Goal: Task Accomplishment & Management: Use online tool/utility

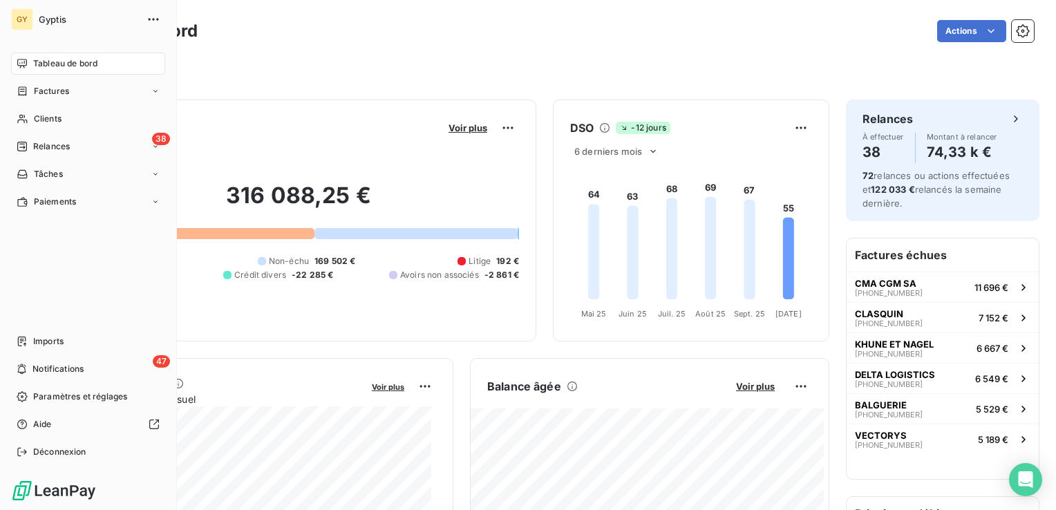
click at [34, 119] on span "Clients" at bounding box center [48, 119] width 28 height 12
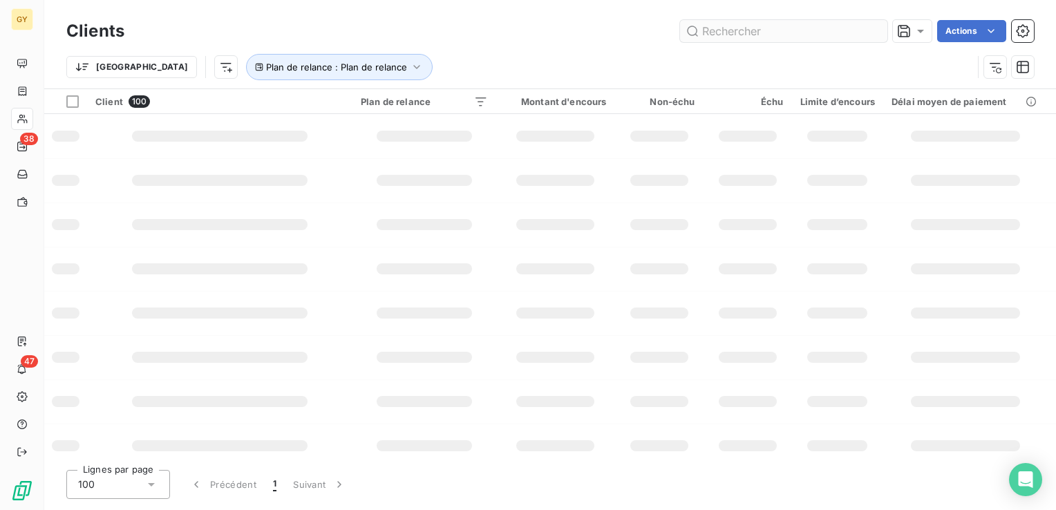
click at [743, 31] on input "text" at bounding box center [783, 31] width 207 height 22
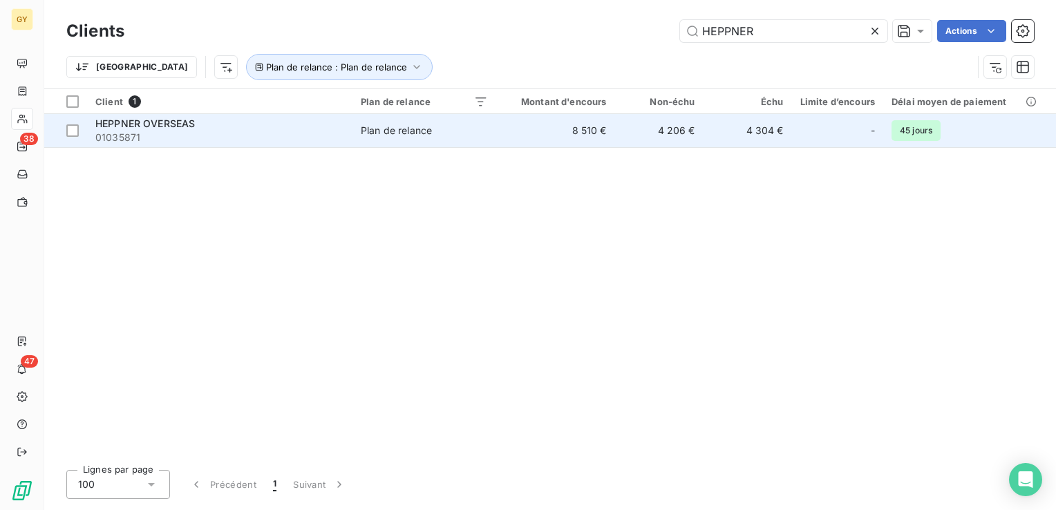
type input "HEPPNER"
click at [480, 136] on span "Plan de relance" at bounding box center [424, 131] width 127 height 14
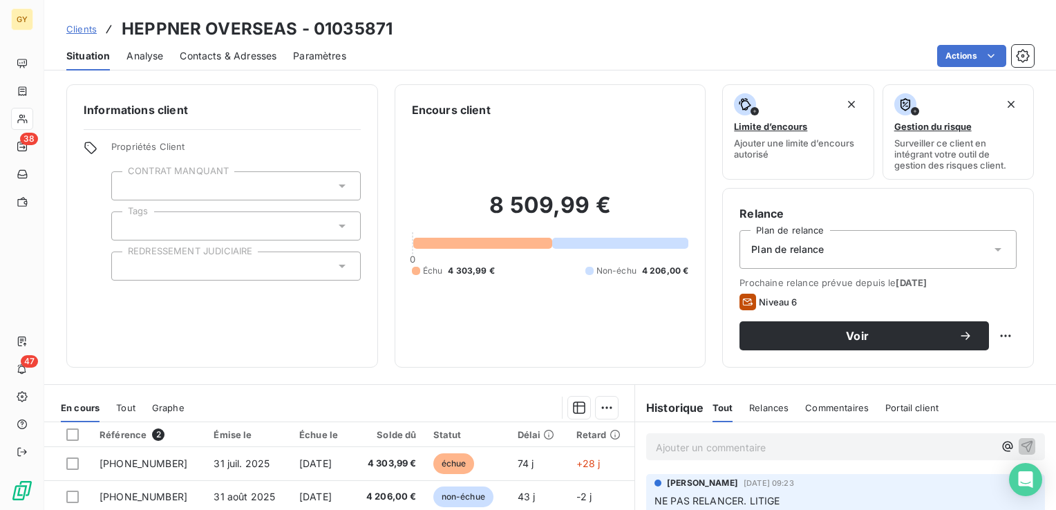
click at [202, 59] on span "Contacts & Adresses" at bounding box center [228, 56] width 97 height 14
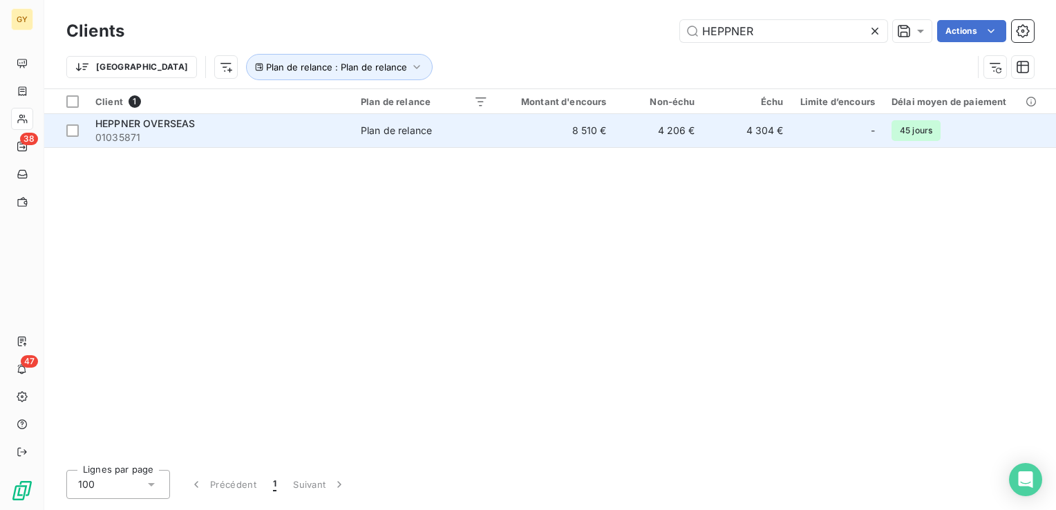
click at [166, 124] on span "HEPPNER OVERSEAS" at bounding box center [145, 124] width 100 height 12
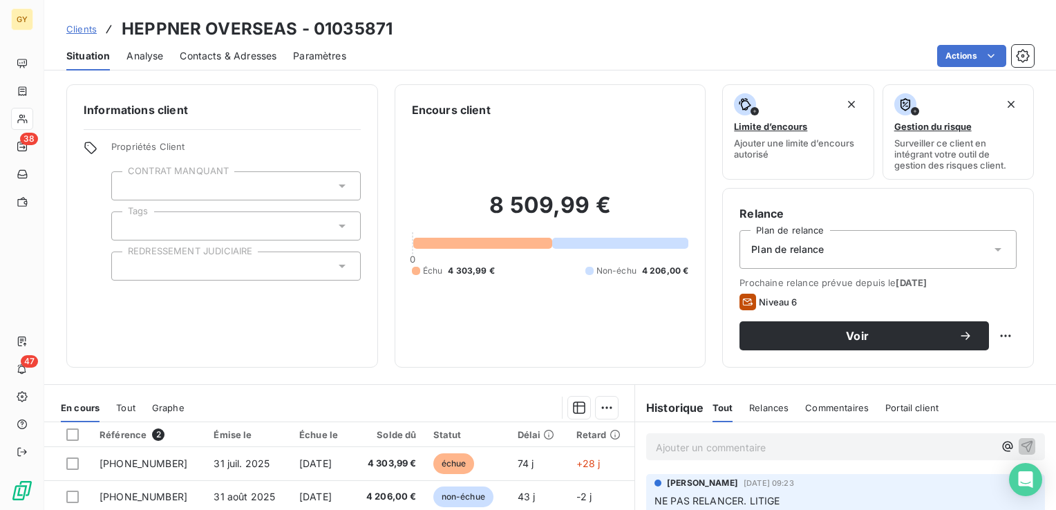
click at [204, 51] on span "Contacts & Adresses" at bounding box center [228, 56] width 97 height 14
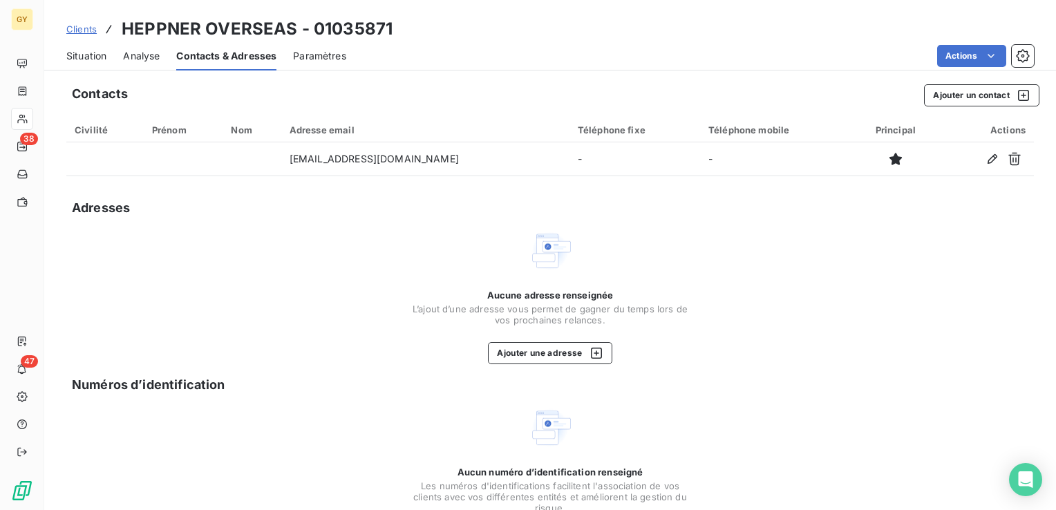
drag, startPoint x: 91, startPoint y: 24, endPoint x: 95, endPoint y: 30, distance: 7.1
click at [91, 24] on span "Clients" at bounding box center [81, 29] width 30 height 11
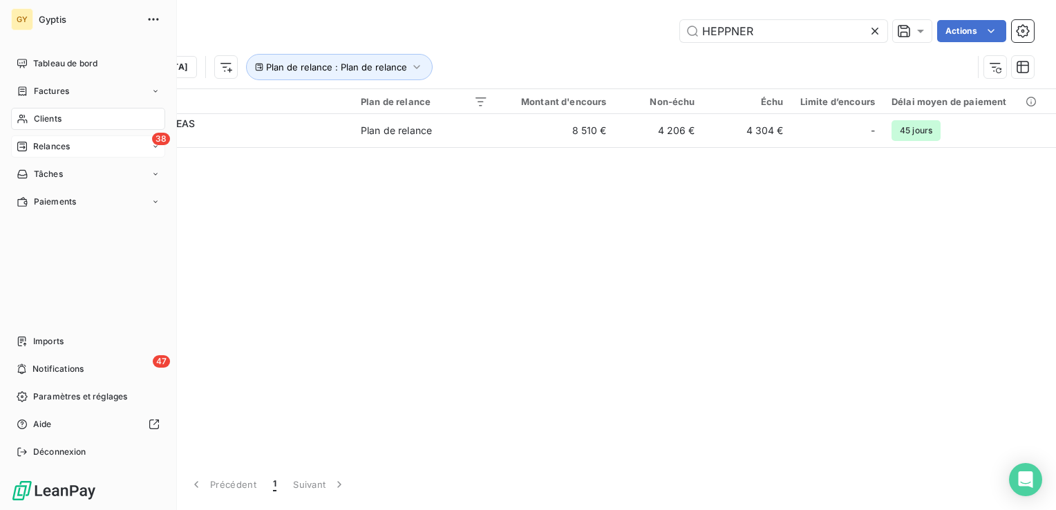
click at [58, 147] on span "Relances" at bounding box center [51, 146] width 37 height 12
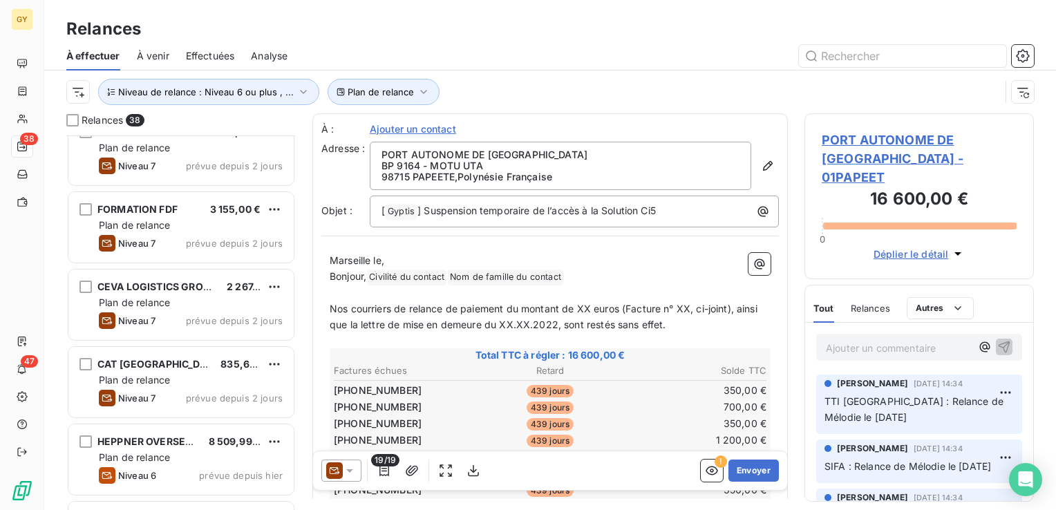
scroll to position [1452, 0]
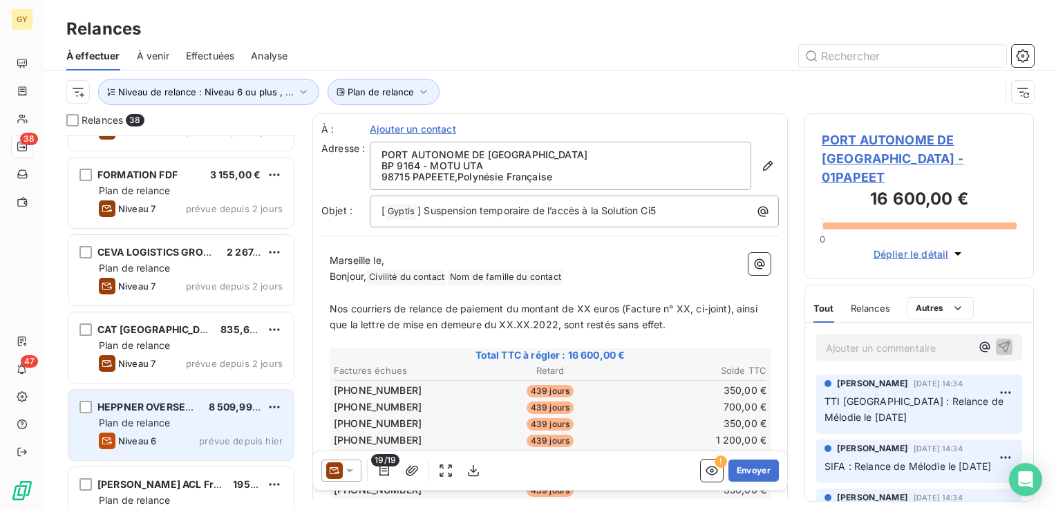
click at [188, 431] on div "HEPPNER OVERSEAS 8 509,99 € Plan de relance Niveau 6 prévue depuis [DATE]" at bounding box center [180, 425] width 225 height 71
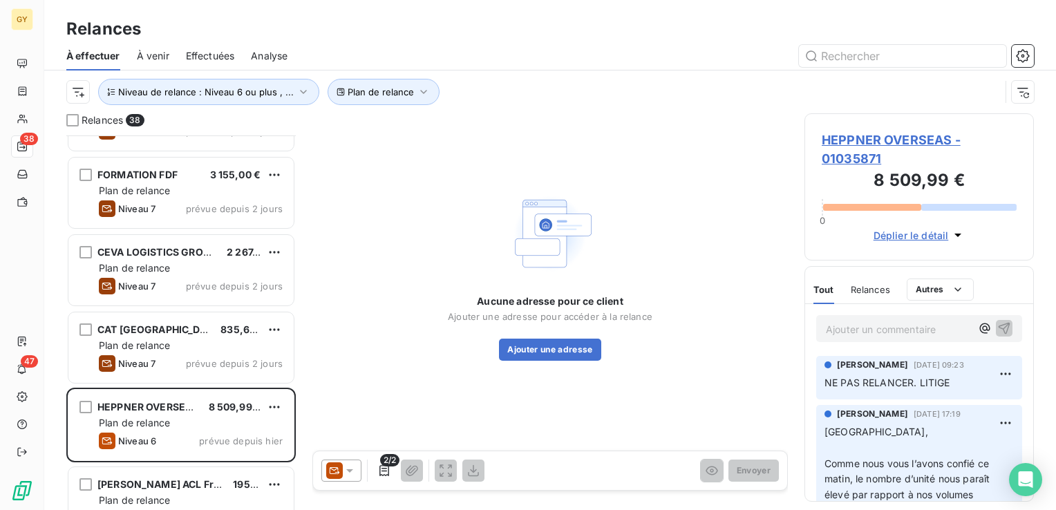
click at [337, 232] on div "Aucune adresse pour ce client Ajouter une adresse pour accéder à la relance Ajo…" at bounding box center [550, 275] width 476 height 324
click at [846, 328] on p "Ajouter un commentaire ﻿" at bounding box center [898, 329] width 145 height 17
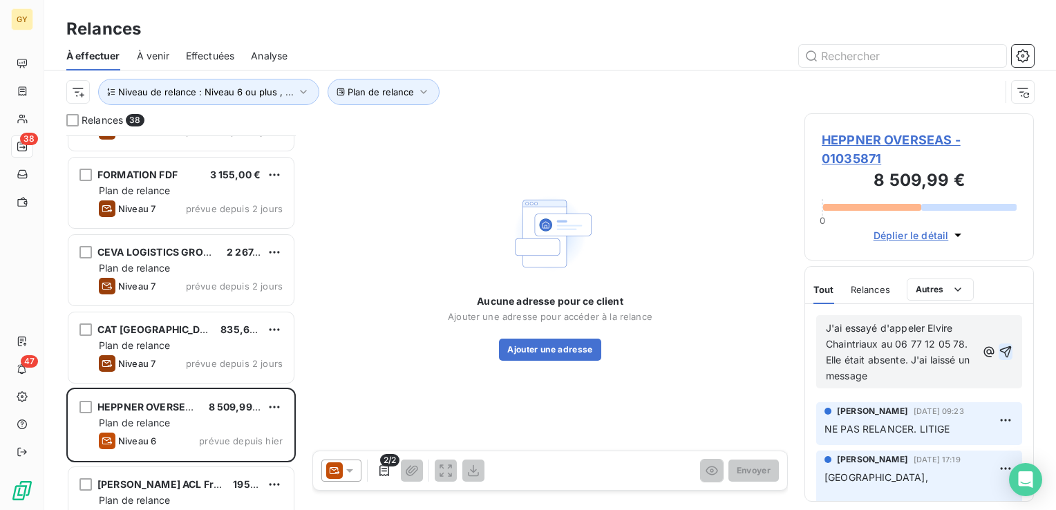
click at [999, 345] on icon "button" at bounding box center [1006, 352] width 14 height 14
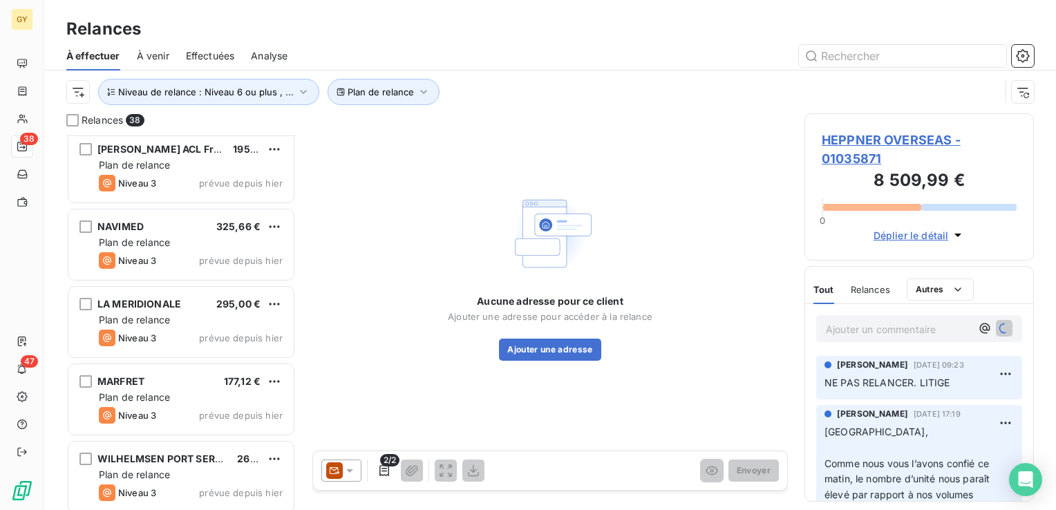
scroll to position [1797, 0]
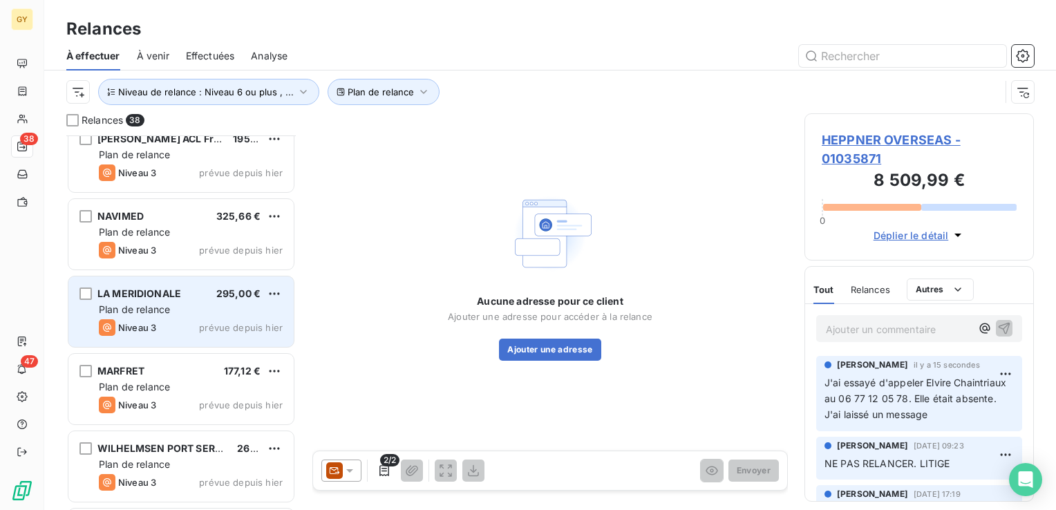
click at [203, 319] on div "Niveau 3 prévue depuis hier" at bounding box center [191, 327] width 184 height 17
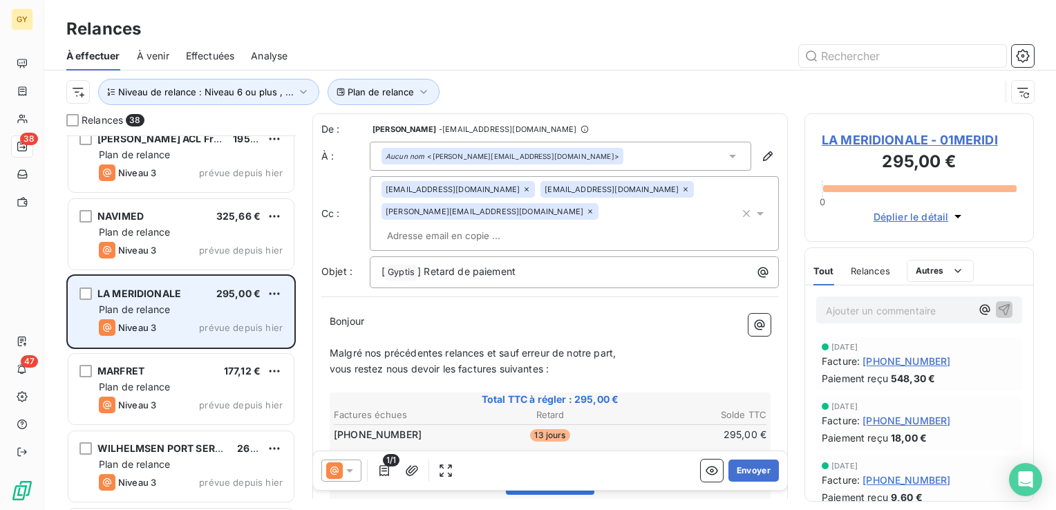
scroll to position [364, 218]
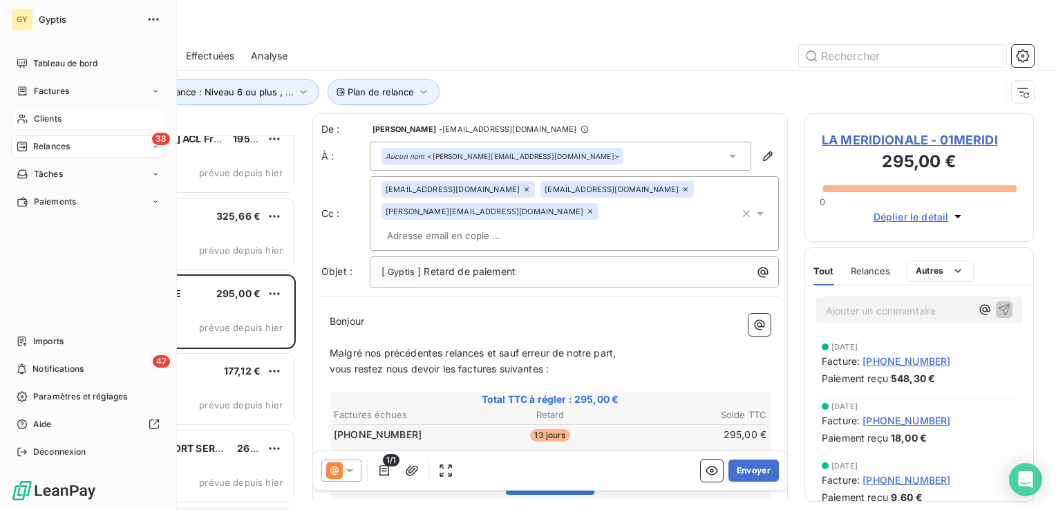
click at [35, 119] on span "Clients" at bounding box center [48, 119] width 28 height 12
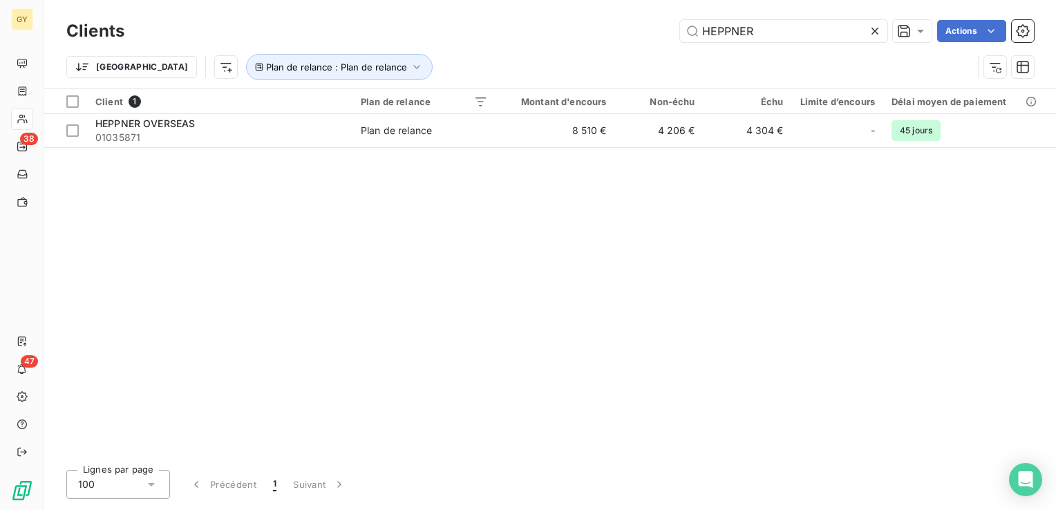
drag, startPoint x: 758, startPoint y: 30, endPoint x: 592, endPoint y: 30, distance: 165.9
click at [592, 30] on div "HEPPNER Actions" at bounding box center [587, 31] width 893 height 22
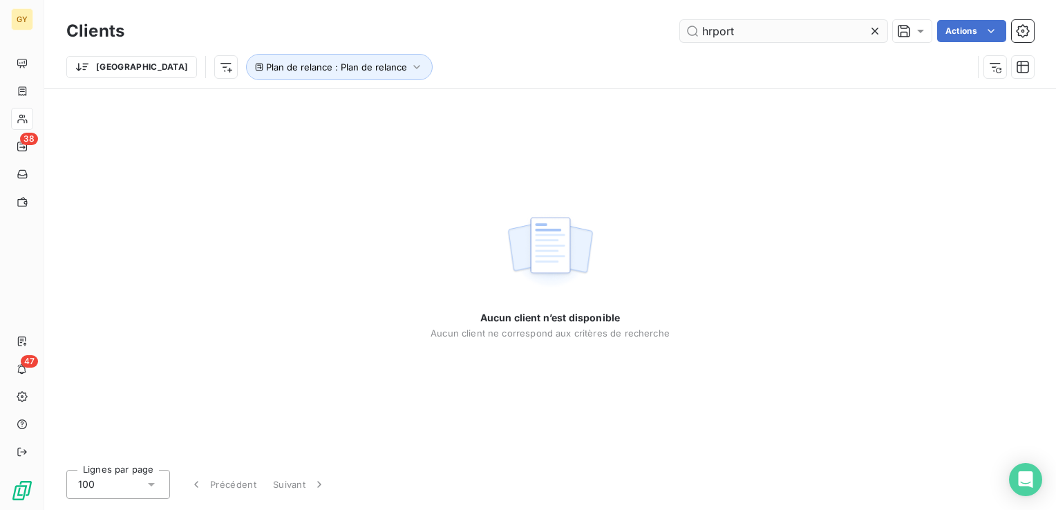
click at [708, 26] on input "hrport" at bounding box center [783, 31] width 207 height 22
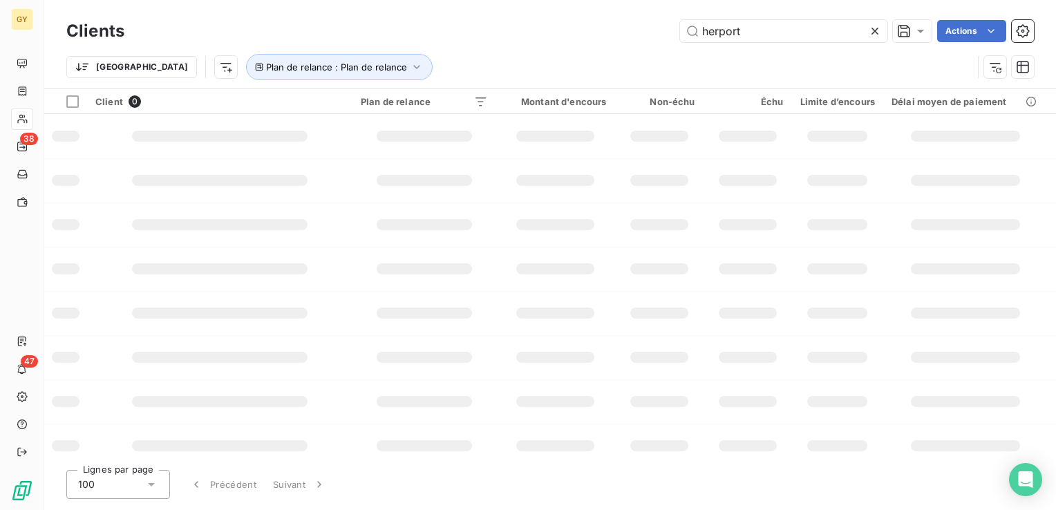
type input "herport"
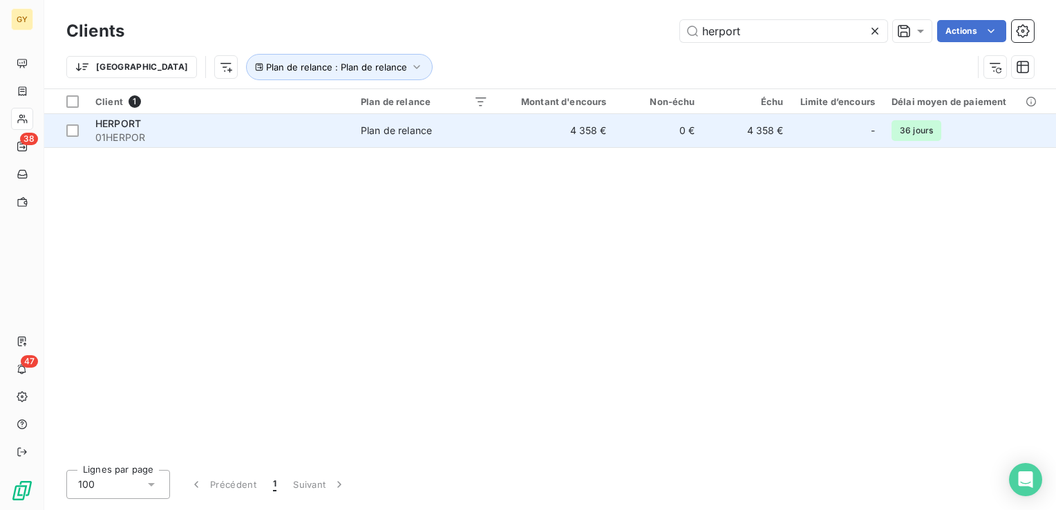
click at [586, 126] on td "4 358 €" at bounding box center [555, 130] width 119 height 33
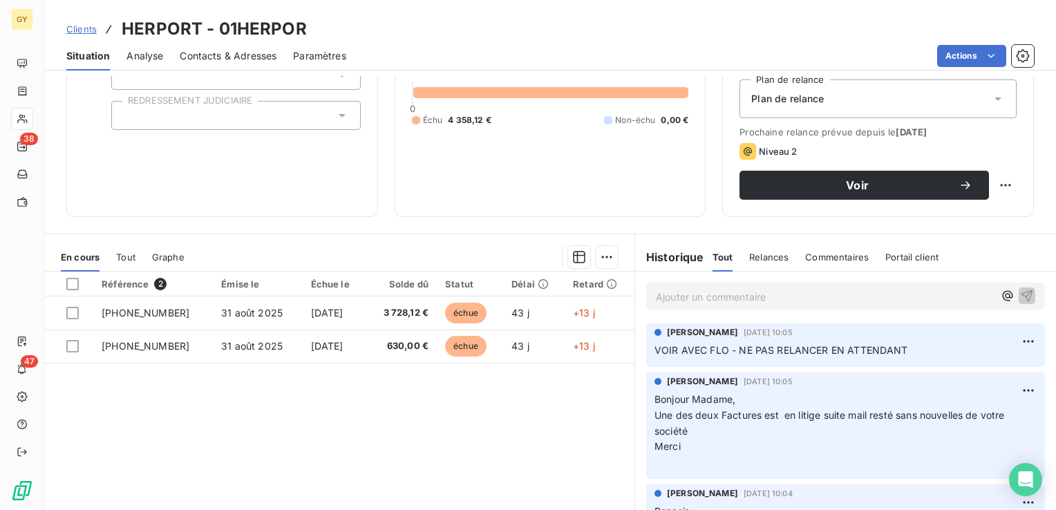
scroll to position [207, 0]
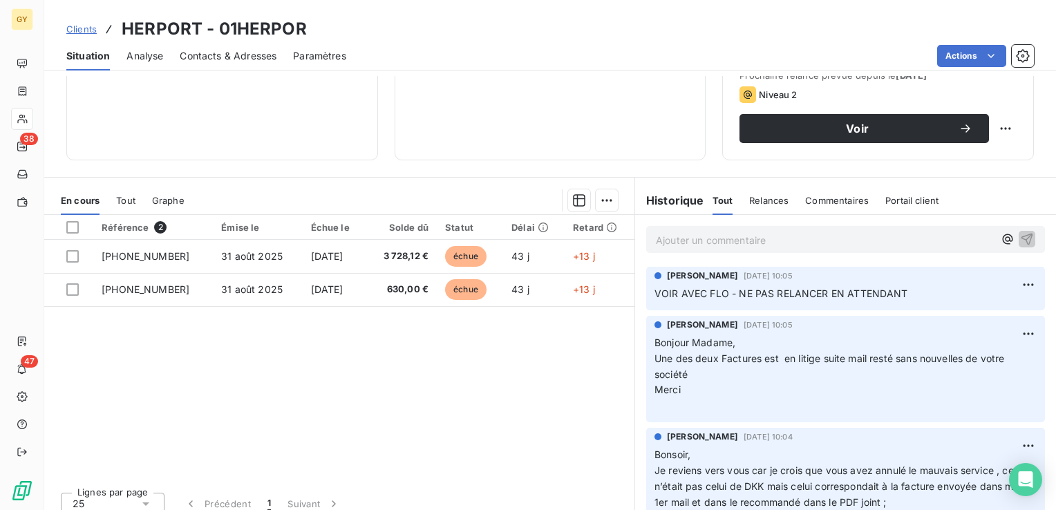
click at [682, 241] on p "Ajouter un commentaire ﻿" at bounding box center [825, 240] width 338 height 17
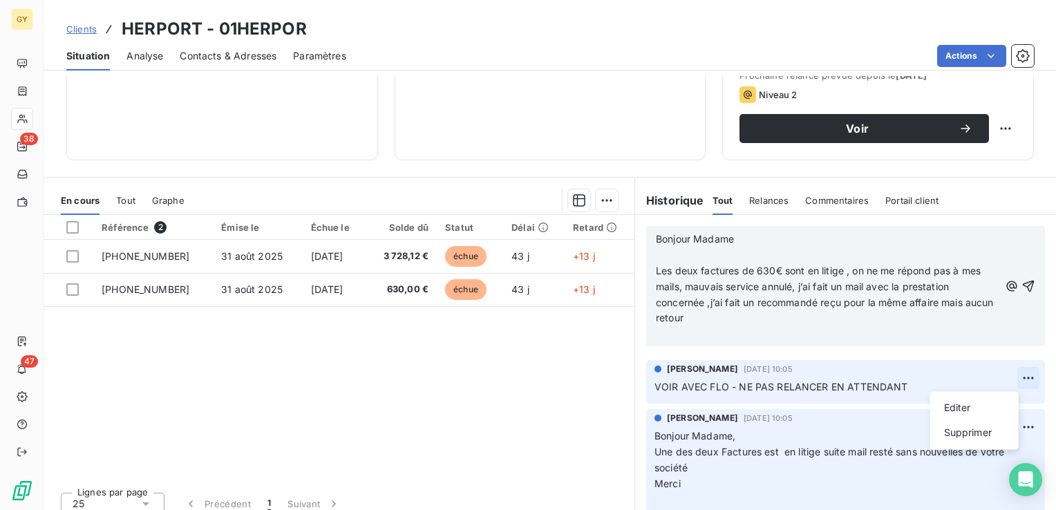
click at [1008, 377] on html "GY 38 47 Clients HERPORT - 01HERPOR Situation Analyse Contacts & Adresses Param…" at bounding box center [528, 255] width 1056 height 510
click at [971, 431] on div "Supprimer" at bounding box center [974, 433] width 77 height 22
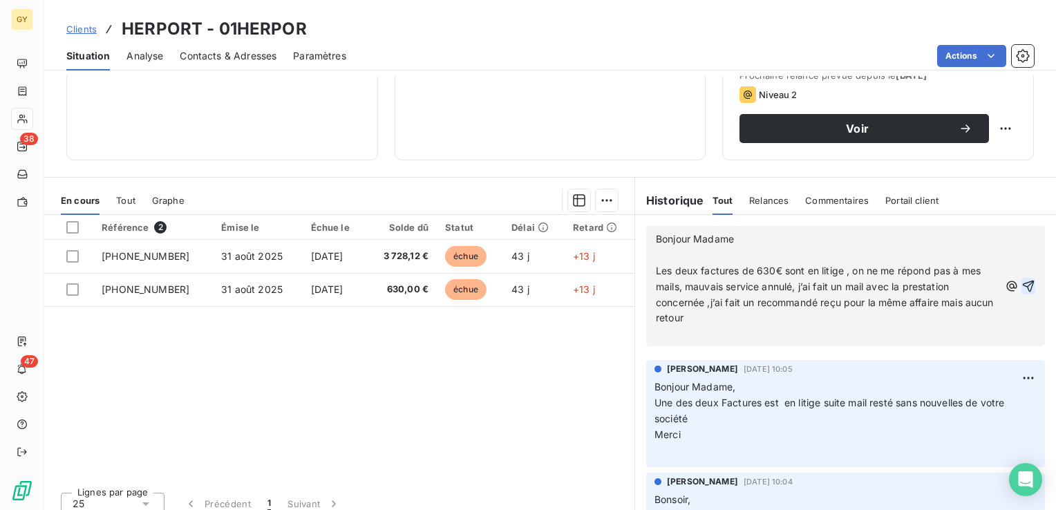
click at [1022, 283] on icon "button" at bounding box center [1029, 286] width 14 height 14
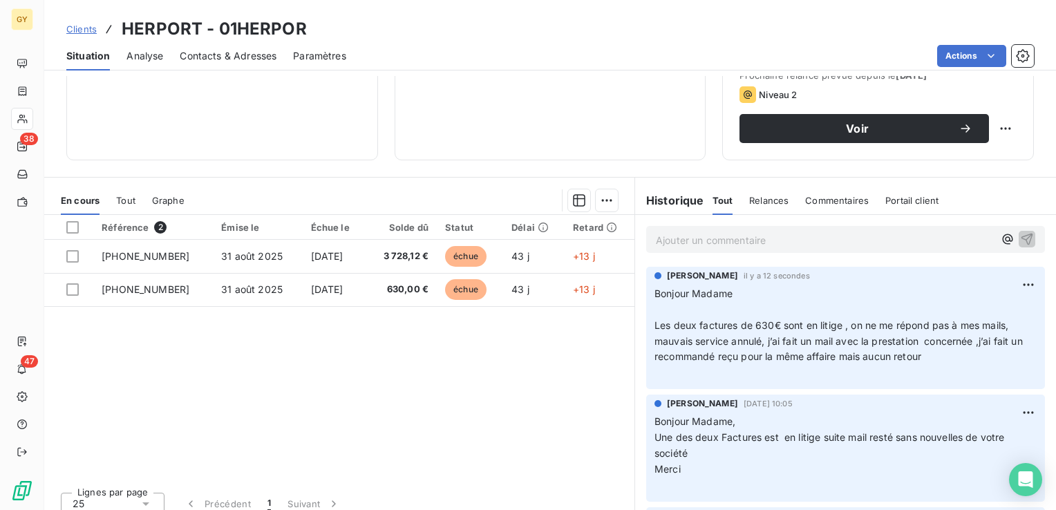
click at [680, 239] on p "Ajouter un commentaire ﻿" at bounding box center [825, 240] width 338 height 17
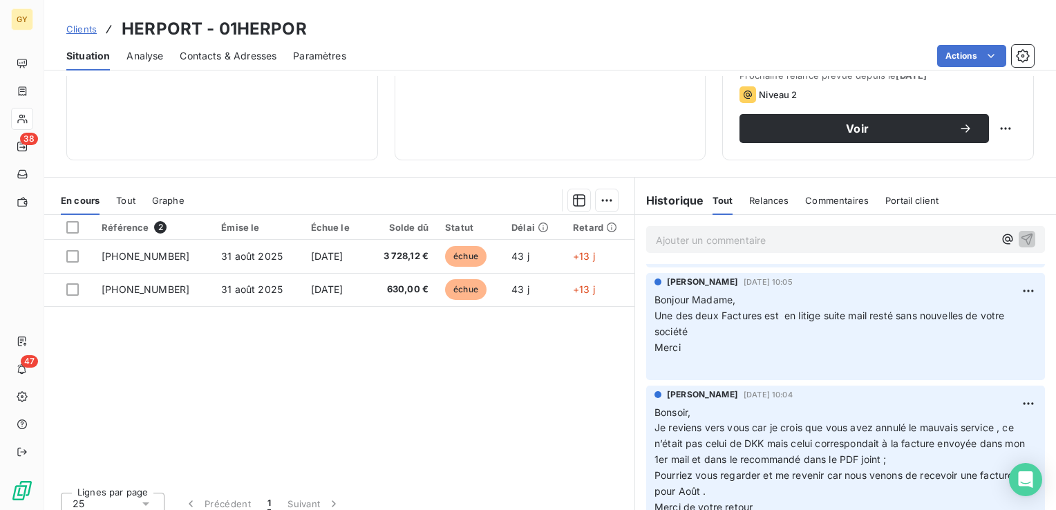
scroll to position [0, 0]
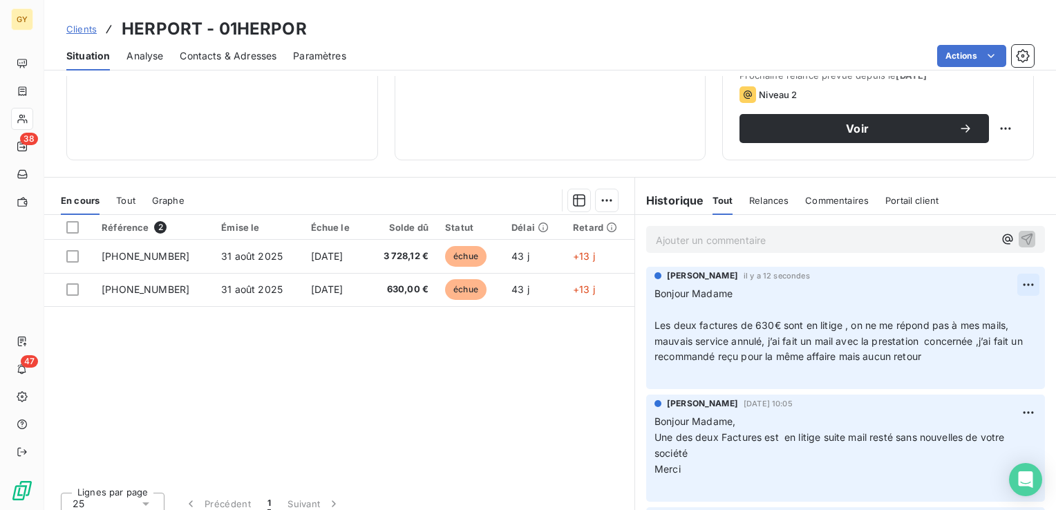
click at [1012, 286] on html "GY 38 47 Clients HERPORT - 01HERPOR Situation Analyse Contacts & Adresses Param…" at bounding box center [528, 255] width 1056 height 510
click at [967, 334] on div "Supprimer" at bounding box center [974, 339] width 77 height 22
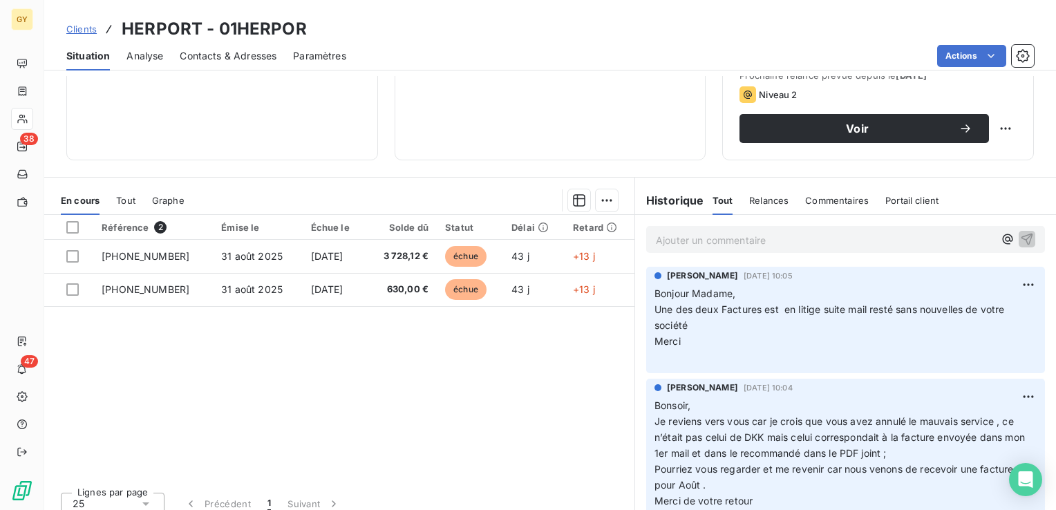
click at [684, 243] on p "Ajouter un commentaire ﻿" at bounding box center [825, 240] width 338 height 17
drag, startPoint x: 768, startPoint y: 239, endPoint x: 633, endPoint y: 243, distance: 134.9
click at [635, 243] on div "Il y a eu une erreur. Je" at bounding box center [845, 239] width 421 height 48
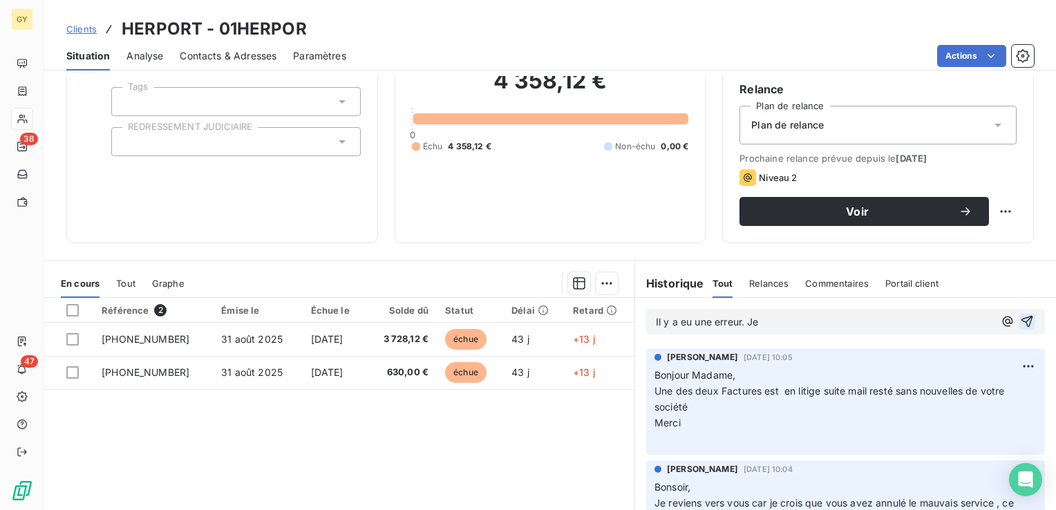
scroll to position [138, 0]
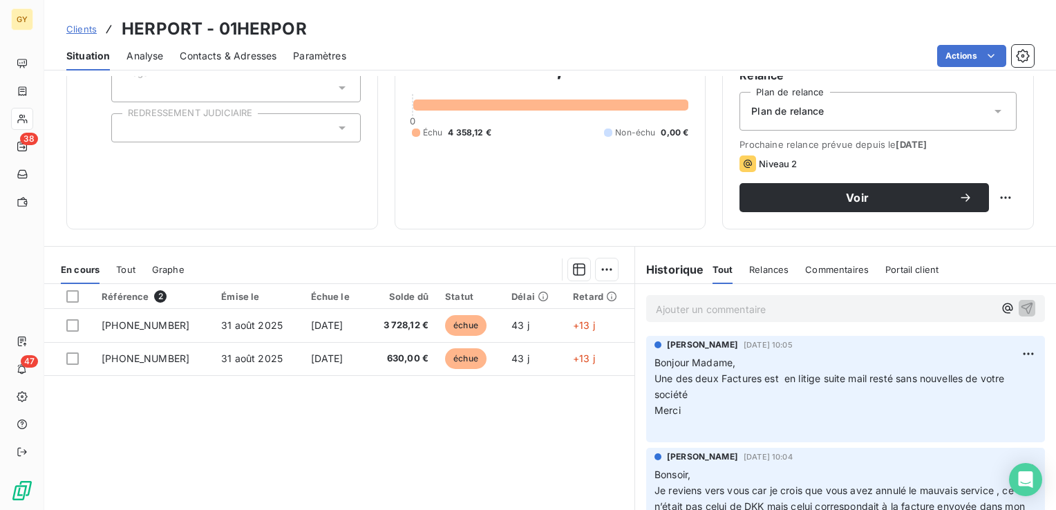
click at [666, 309] on p "Ajouter un commentaire ﻿" at bounding box center [825, 309] width 338 height 17
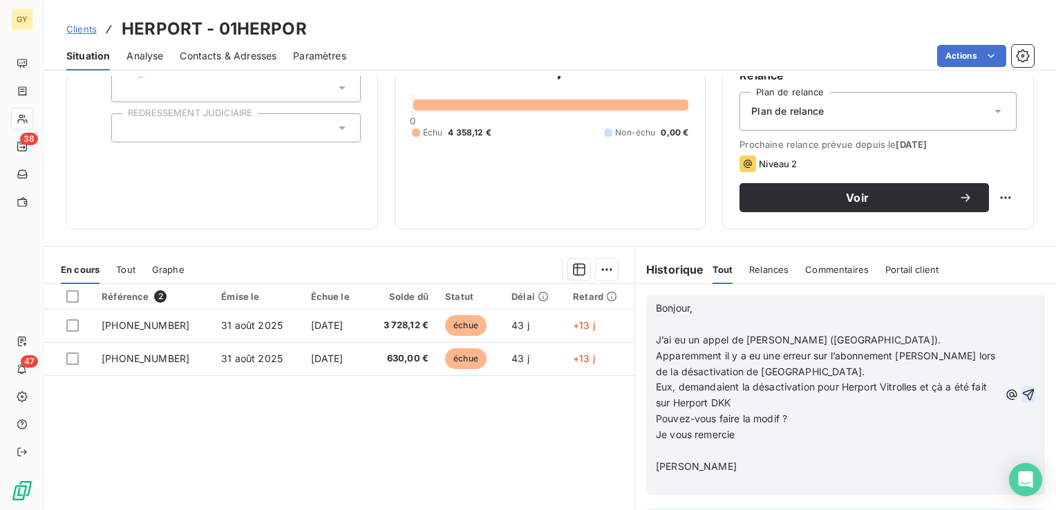
click at [656, 326] on p "﻿" at bounding box center [828, 325] width 344 height 16
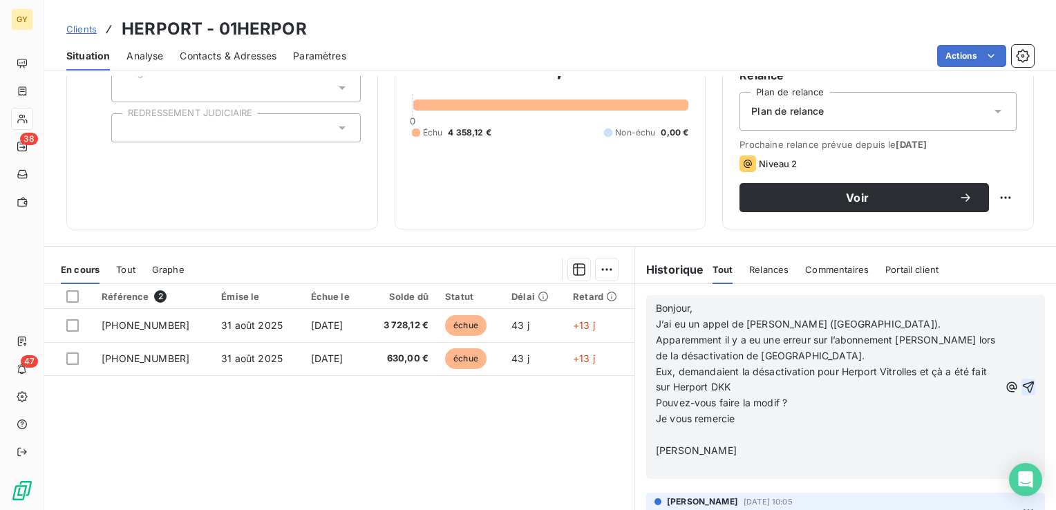
click at [656, 440] on p "﻿" at bounding box center [828, 435] width 344 height 16
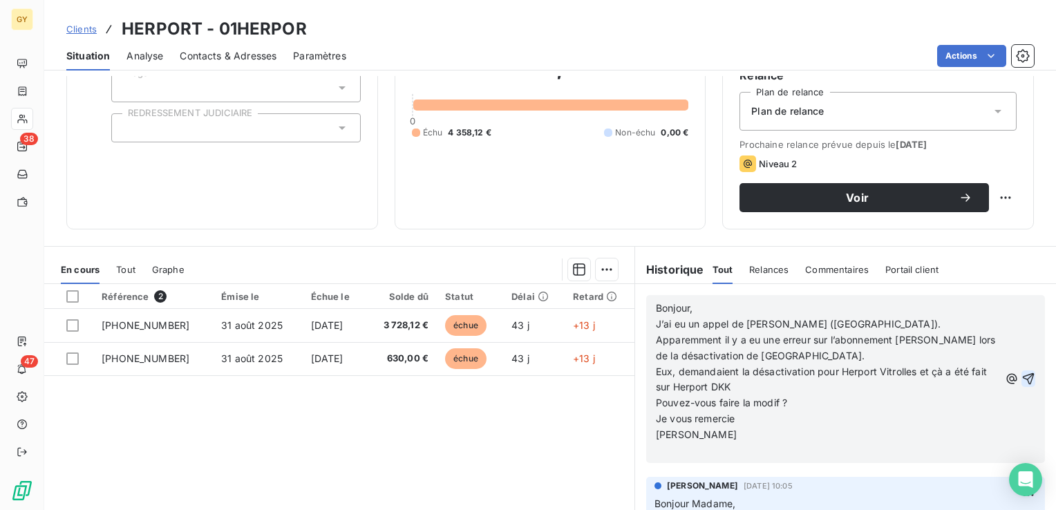
click at [1022, 379] on icon "button" at bounding box center [1029, 379] width 14 height 14
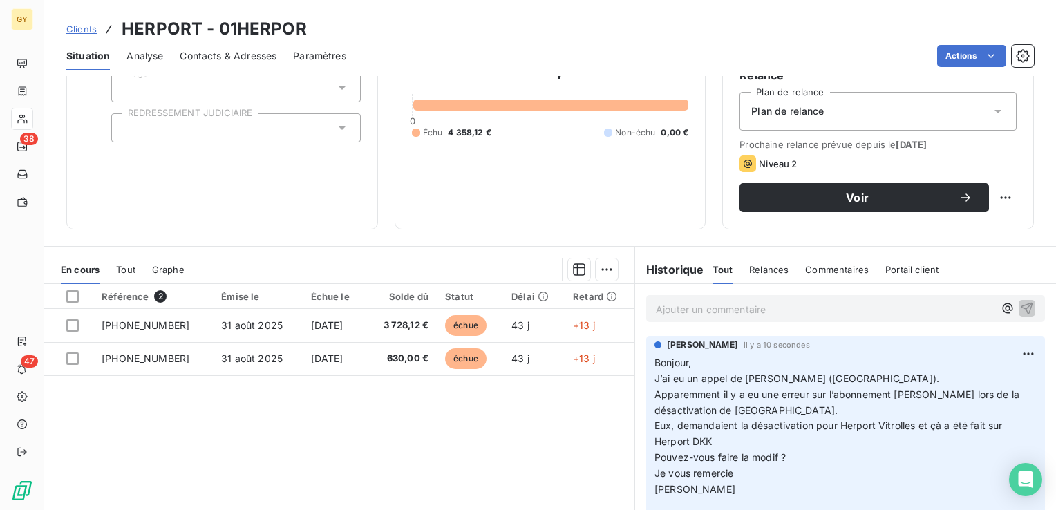
click at [683, 312] on p "Ajouter un commentaire ﻿" at bounding box center [825, 309] width 338 height 17
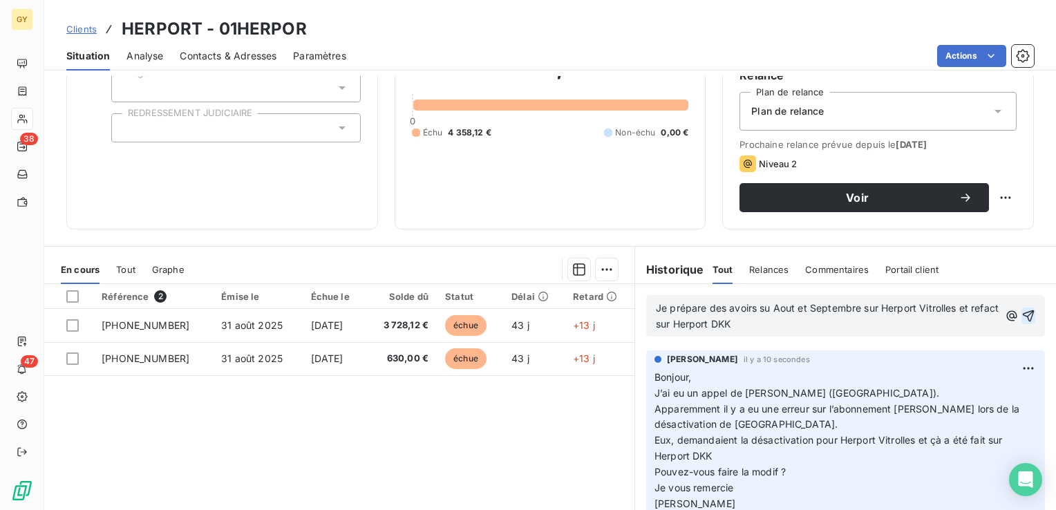
click at [1022, 312] on icon "button" at bounding box center [1029, 316] width 14 height 14
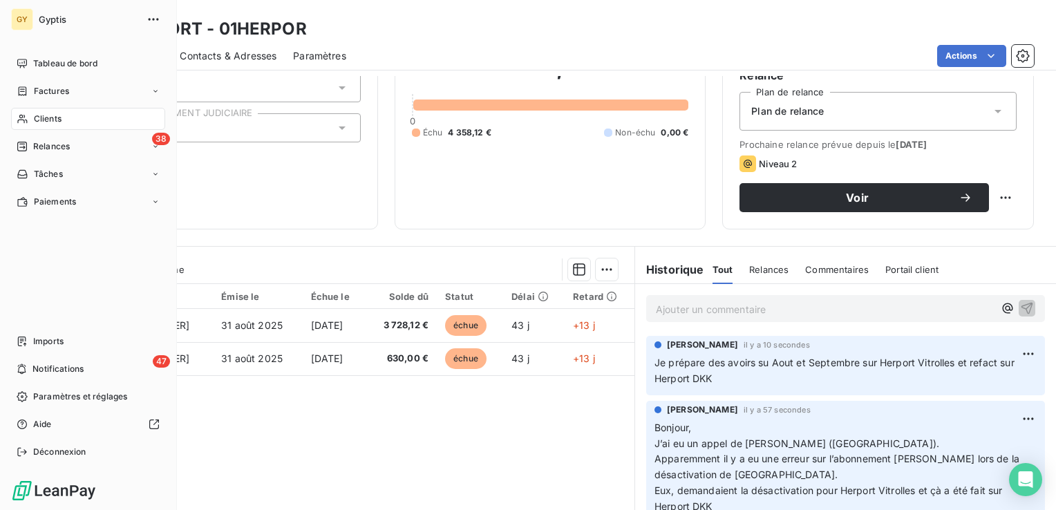
click at [50, 121] on span "Clients" at bounding box center [48, 119] width 28 height 12
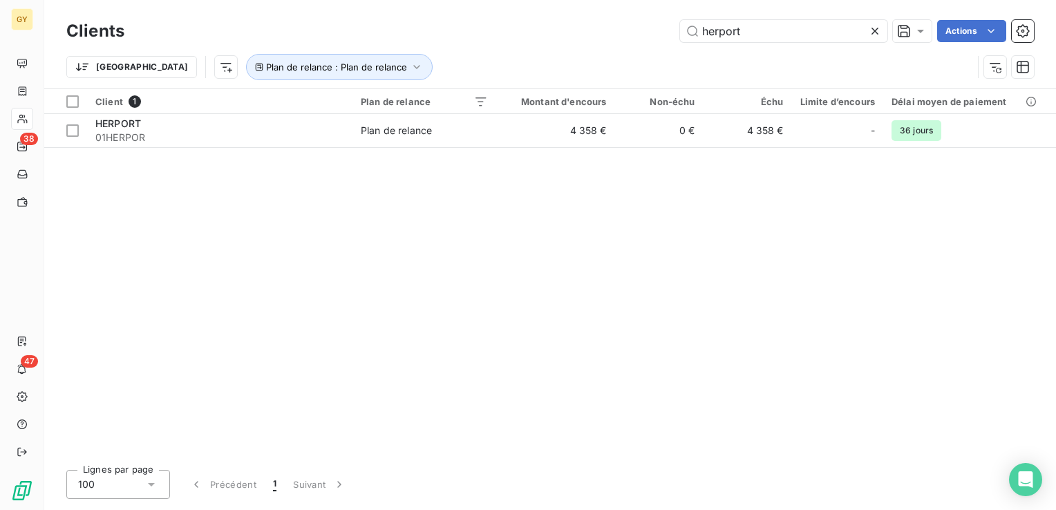
click at [874, 34] on icon at bounding box center [875, 31] width 14 height 14
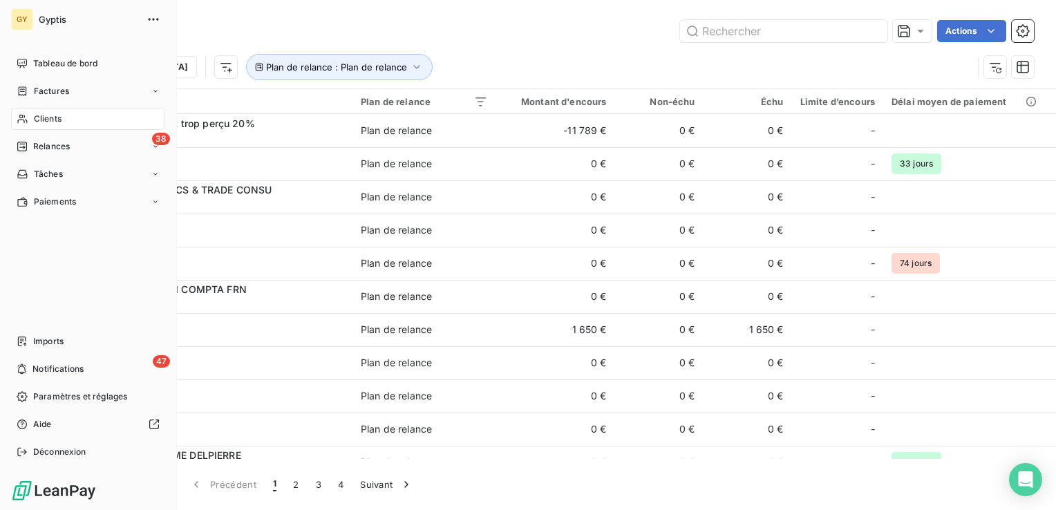
click at [37, 126] on div "Clients" at bounding box center [88, 119] width 154 height 22
click at [30, 118] on div "Clients" at bounding box center [88, 119] width 154 height 22
click at [47, 118] on span "Clients" at bounding box center [48, 119] width 28 height 12
click at [28, 142] on div "Relances" at bounding box center [43, 146] width 53 height 12
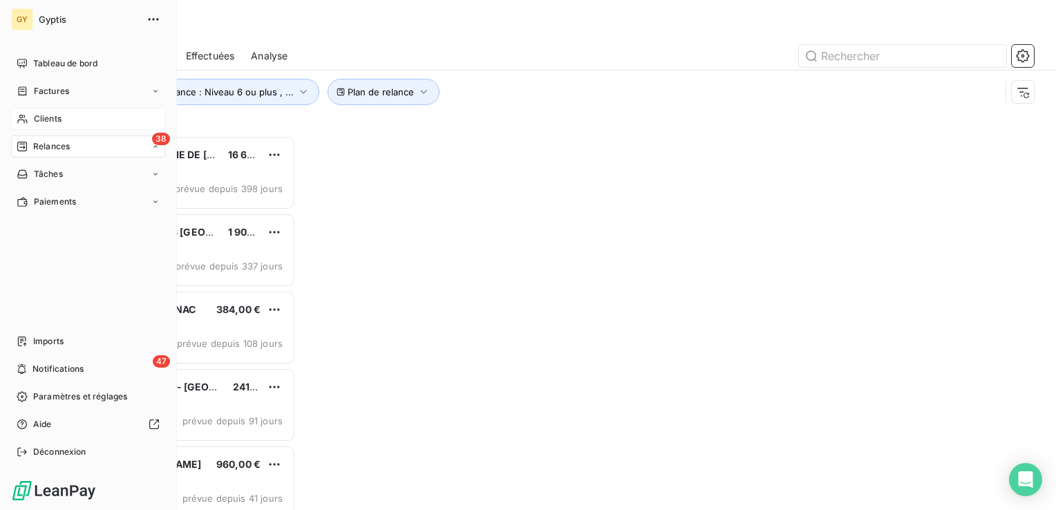
scroll to position [364, 218]
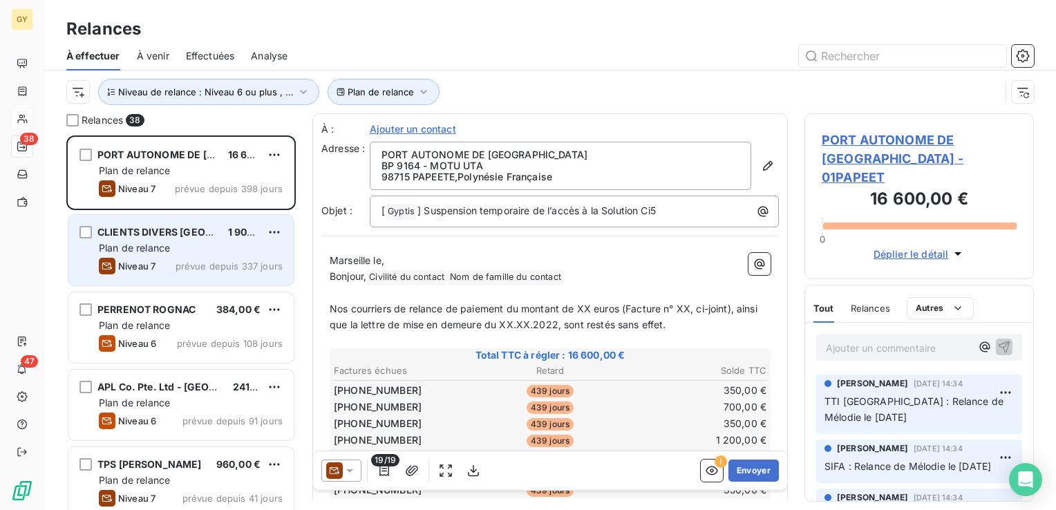
click at [174, 252] on div "Plan de relance" at bounding box center [191, 248] width 184 height 14
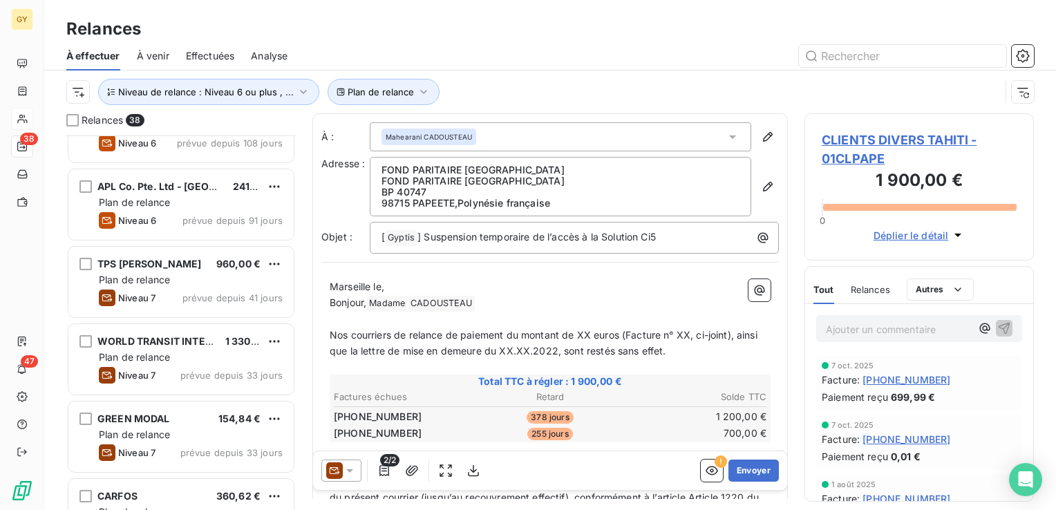
scroll to position [207, 0]
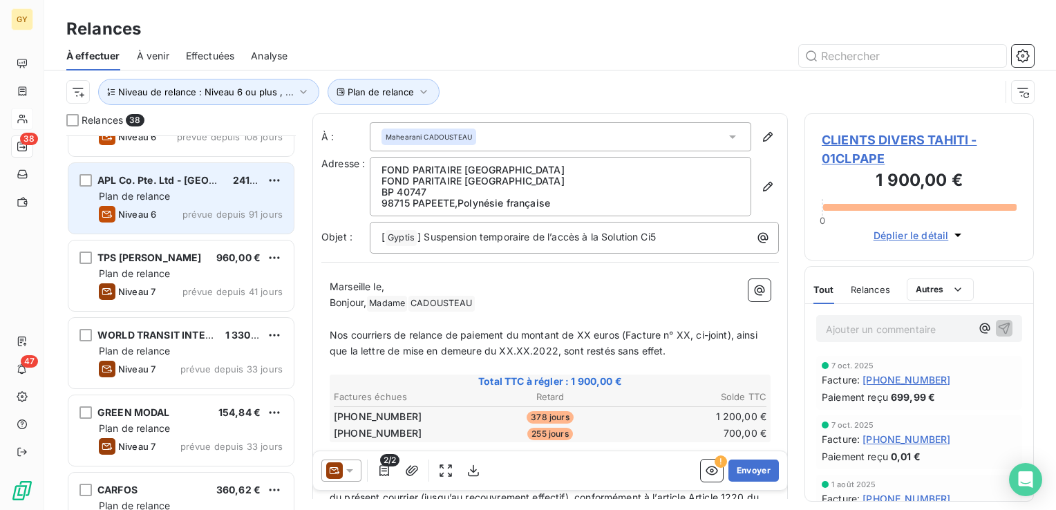
click at [185, 185] on span "APL Co. Pte. Ltd - [GEOGRAPHIC_DATA]" at bounding box center [191, 180] width 189 height 12
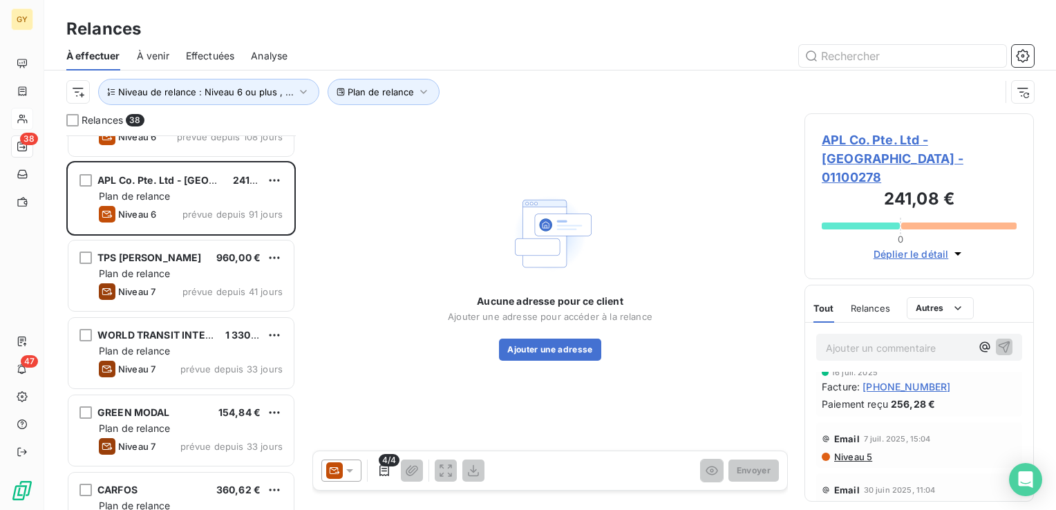
scroll to position [207, 0]
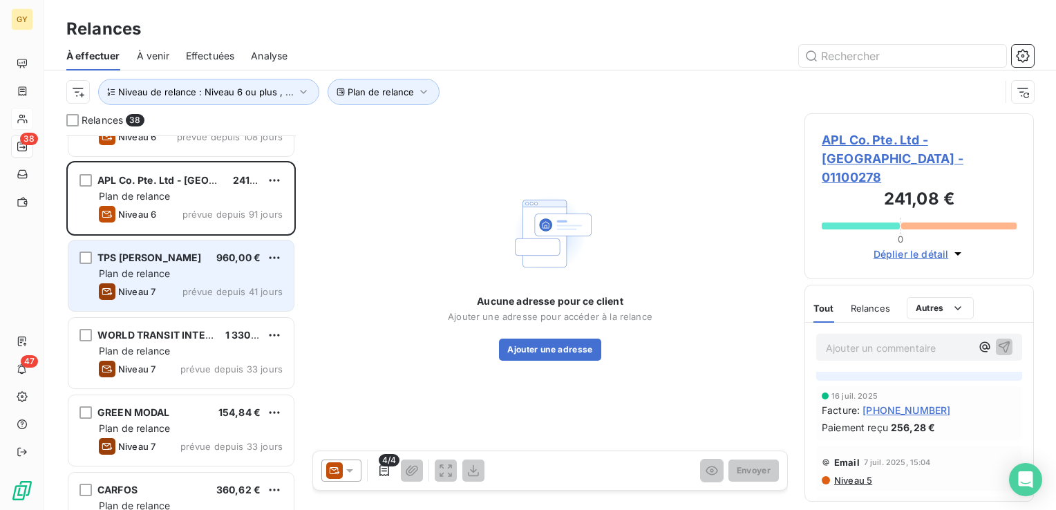
click at [212, 279] on div "Plan de relance" at bounding box center [191, 274] width 184 height 14
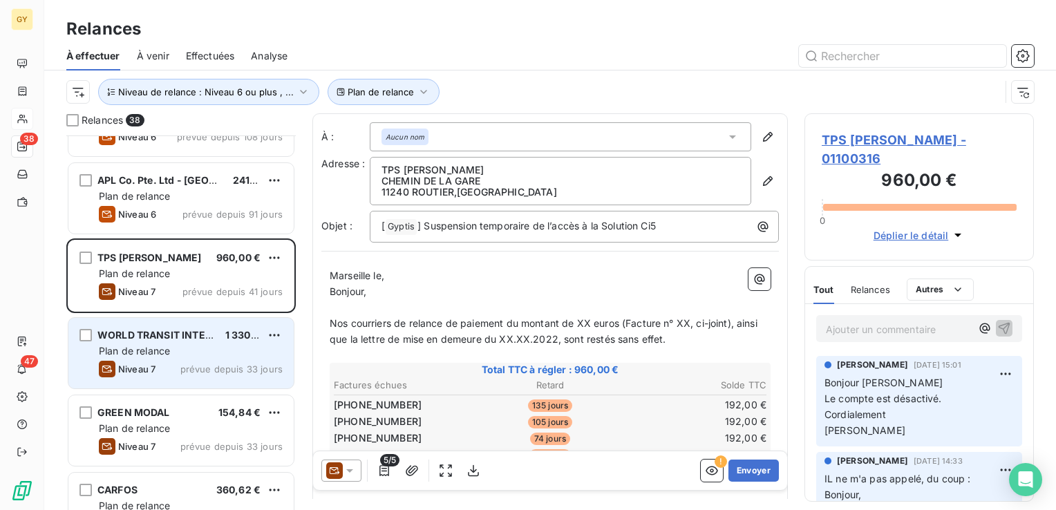
click at [194, 352] on div "Plan de relance" at bounding box center [191, 351] width 184 height 14
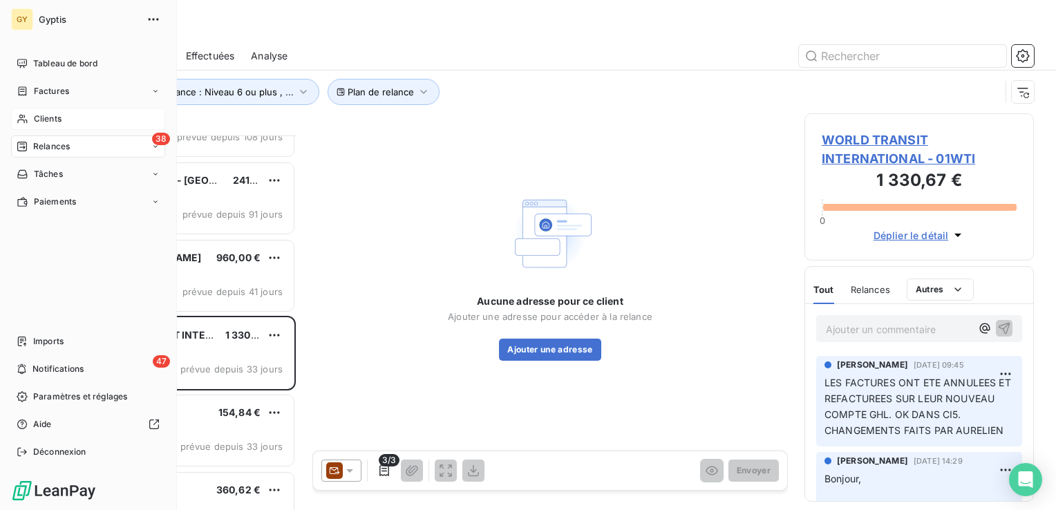
click at [42, 118] on span "Clients" at bounding box center [48, 119] width 28 height 12
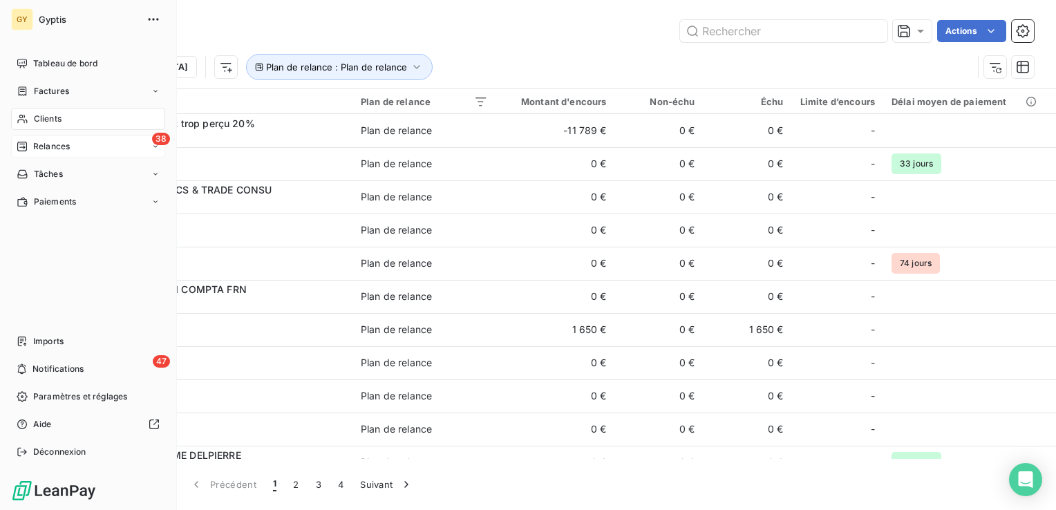
click at [34, 147] on span "Relances" at bounding box center [51, 146] width 37 height 12
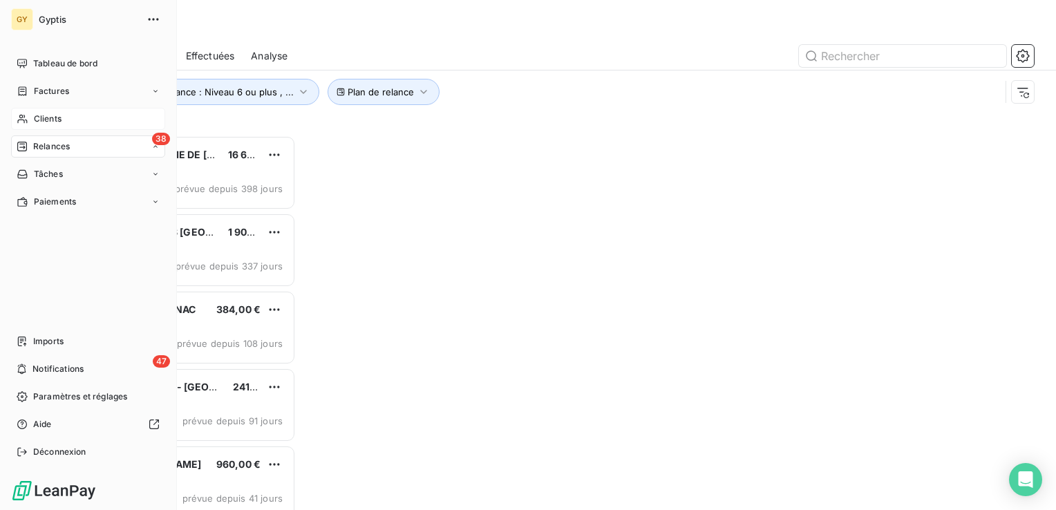
scroll to position [364, 218]
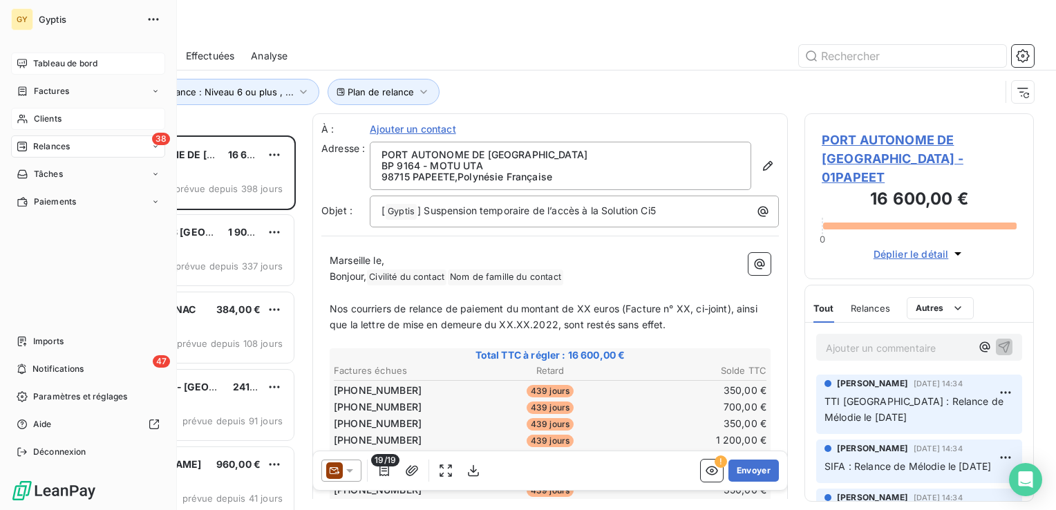
click at [27, 59] on icon at bounding box center [22, 63] width 11 height 11
